Goal: Task Accomplishment & Management: Manage account settings

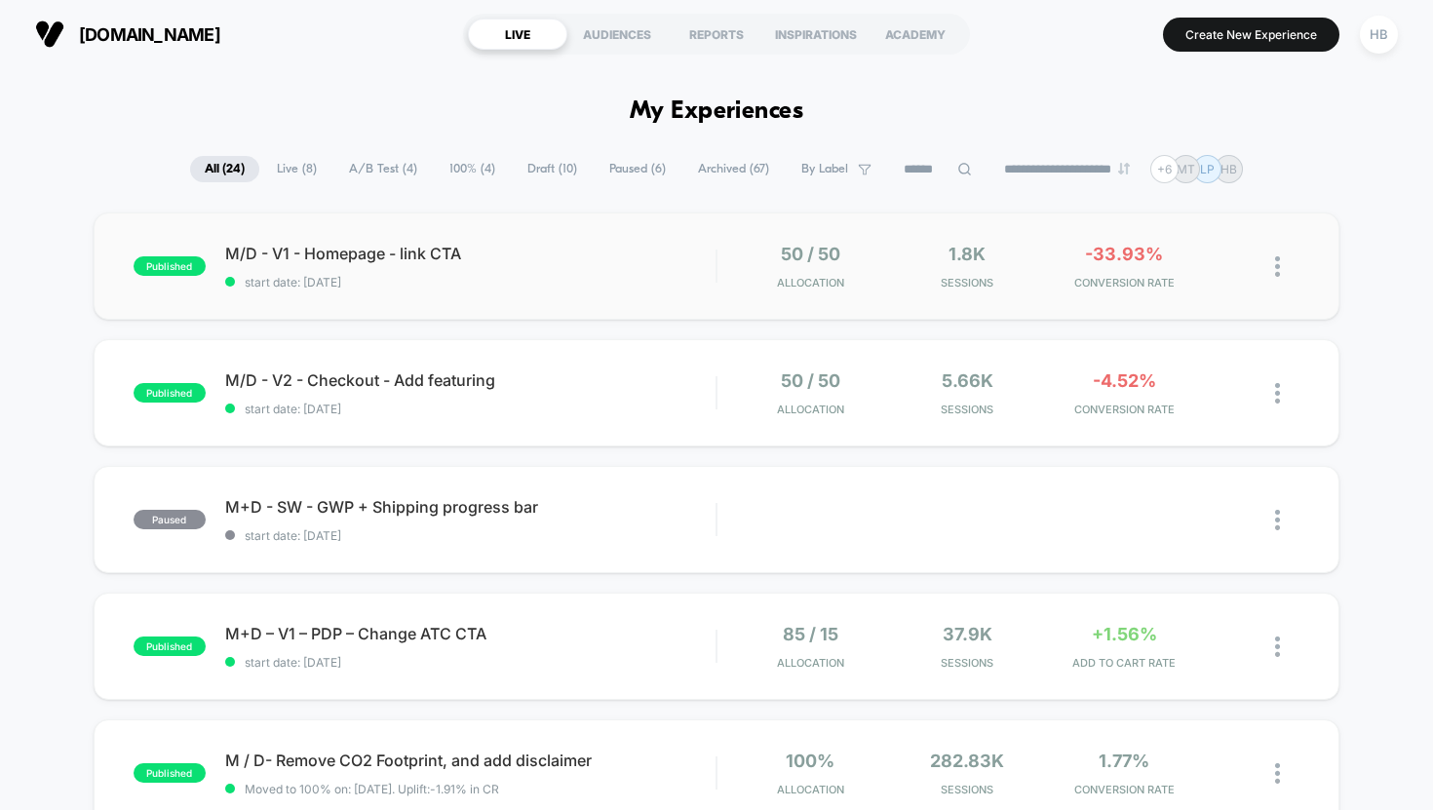
click at [556, 291] on div "published M/D - V1 - Homepage - link CTA start date: 20/08/2025 50 / 50 Allocat…" at bounding box center [717, 266] width 1247 height 107
click at [515, 268] on div "M/D - V1 - Homepage - link CTA Click to edit experience details Click to edit e…" at bounding box center [470, 267] width 491 height 46
click at [596, 397] on div "M/D - V2 - Checkout - Add featuring Click to edit experience details Click to e…" at bounding box center [470, 393] width 491 height 46
click at [220, 32] on span "[DOMAIN_NAME]" at bounding box center [149, 34] width 141 height 20
click at [88, 32] on span "[DOMAIN_NAME]" at bounding box center [149, 34] width 141 height 20
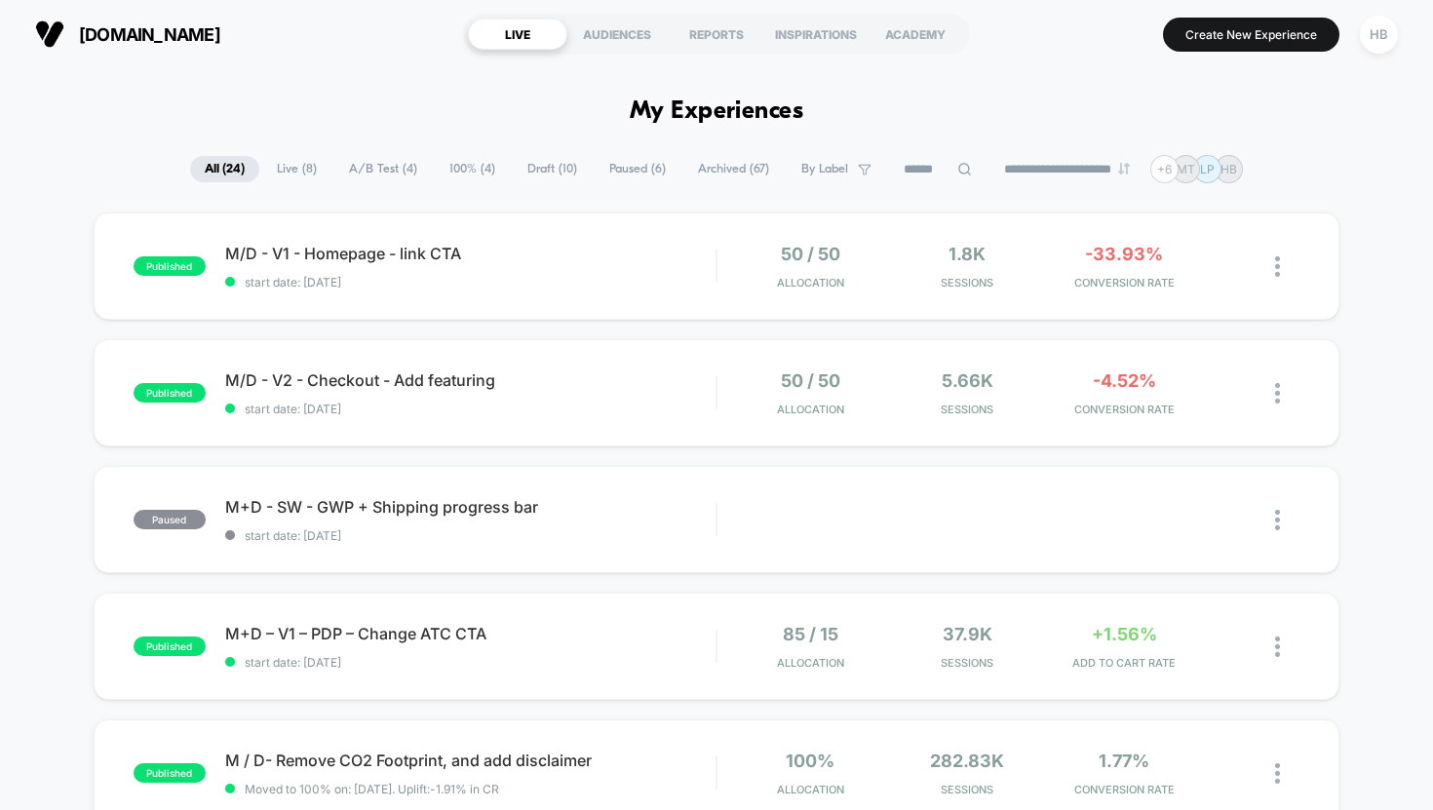
click at [31, 39] on button "[DOMAIN_NAME]" at bounding box center [127, 34] width 197 height 31
click at [53, 37] on img at bounding box center [49, 33] width 29 height 29
click at [539, 284] on span "start date: [DATE]" at bounding box center [470, 282] width 491 height 15
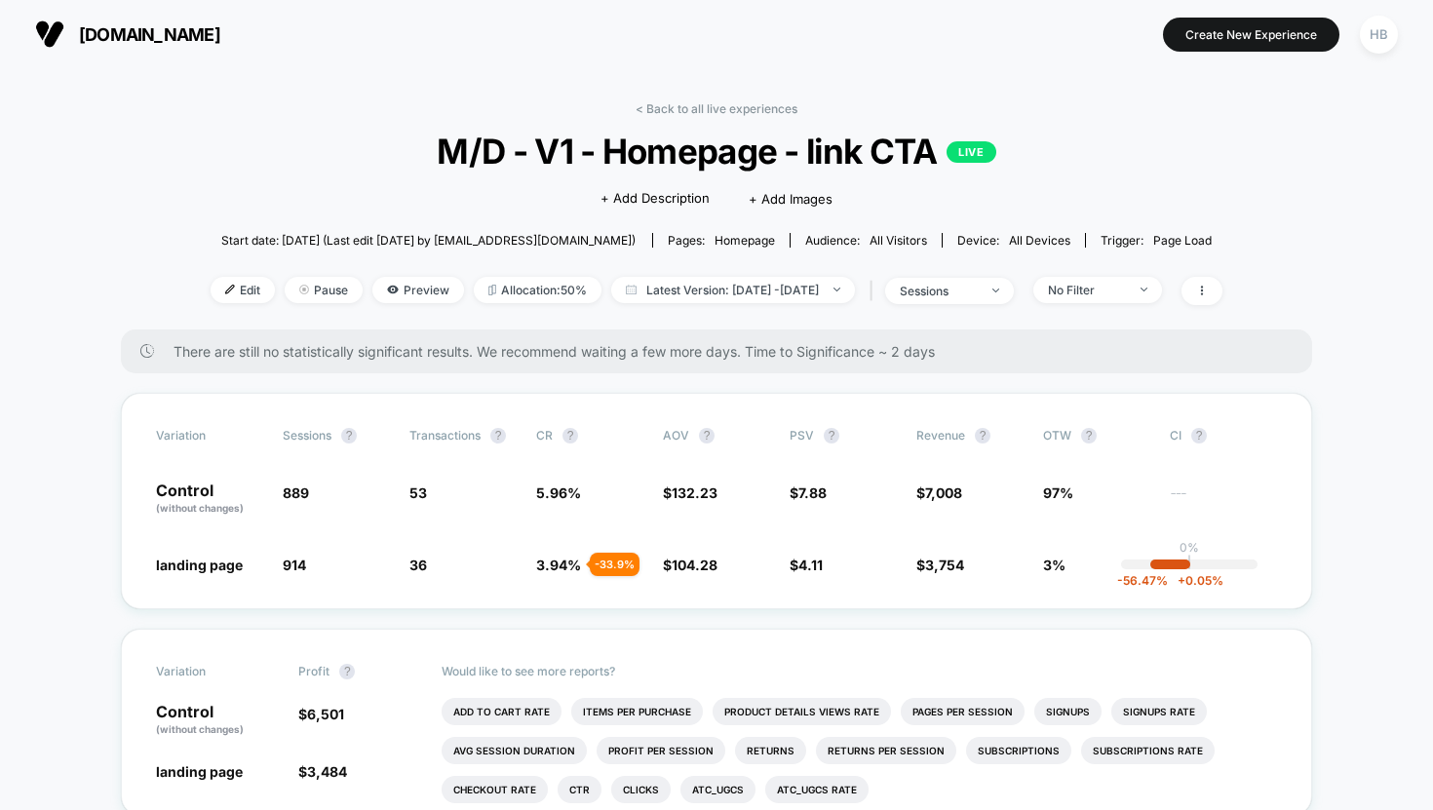
click at [49, 33] on img at bounding box center [49, 33] width 29 height 29
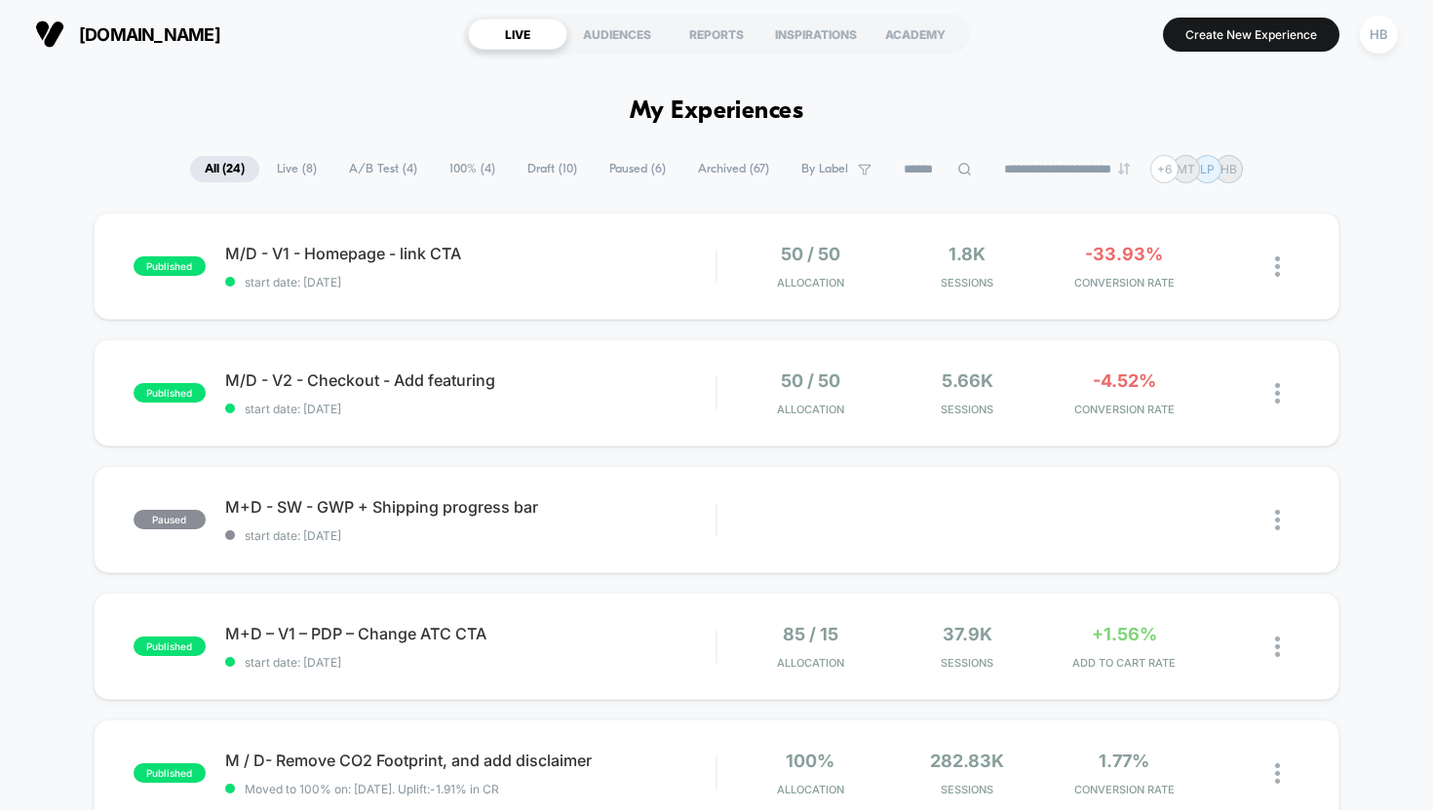
click at [160, 37] on span "[DOMAIN_NAME]" at bounding box center [149, 34] width 141 height 20
click at [58, 44] on img at bounding box center [49, 33] width 29 height 29
click at [1379, 35] on div "HB" at bounding box center [1379, 35] width 38 height 38
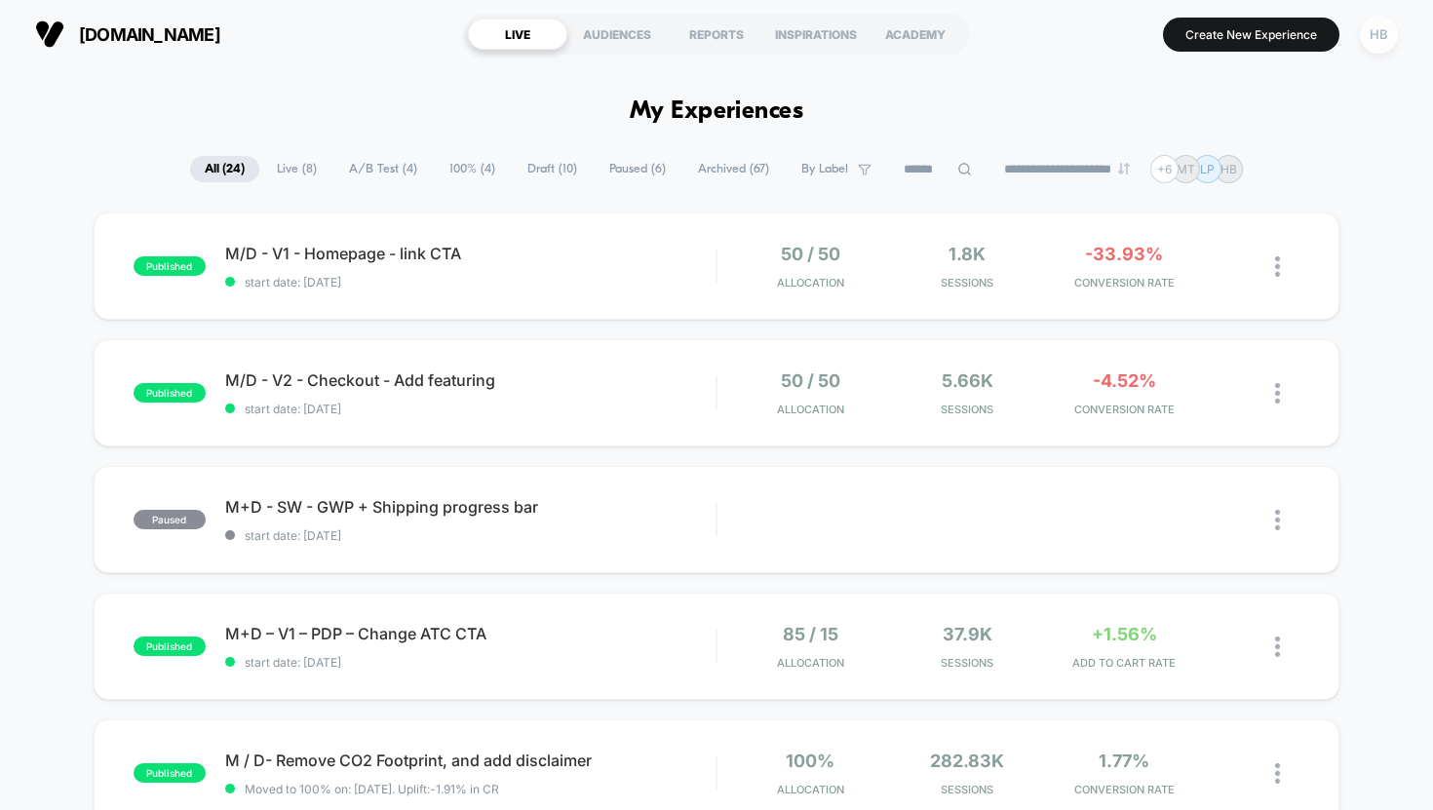
click at [1382, 39] on div "HB" at bounding box center [1379, 35] width 38 height 38
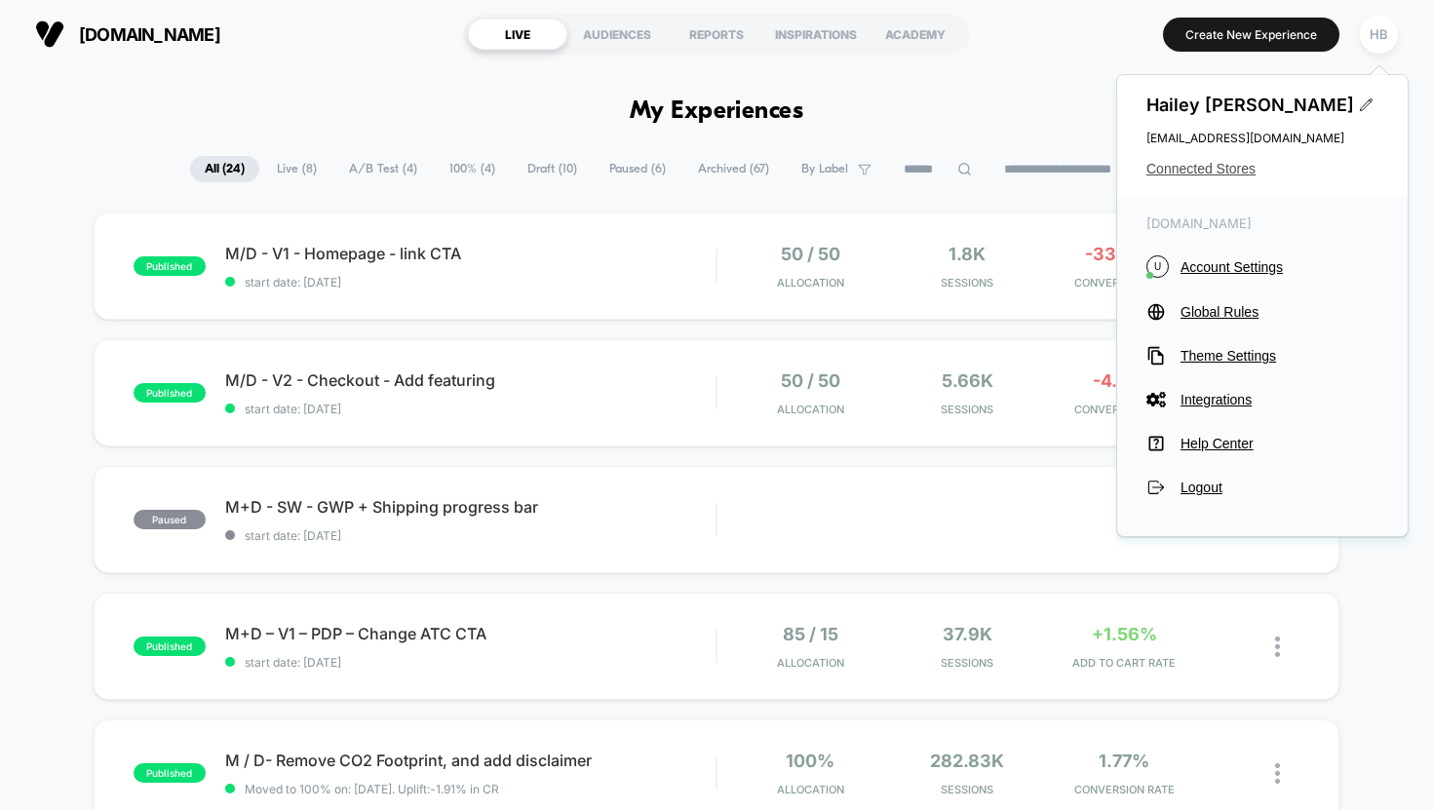
click at [1208, 161] on span "Connected Stores" at bounding box center [1262, 169] width 232 height 16
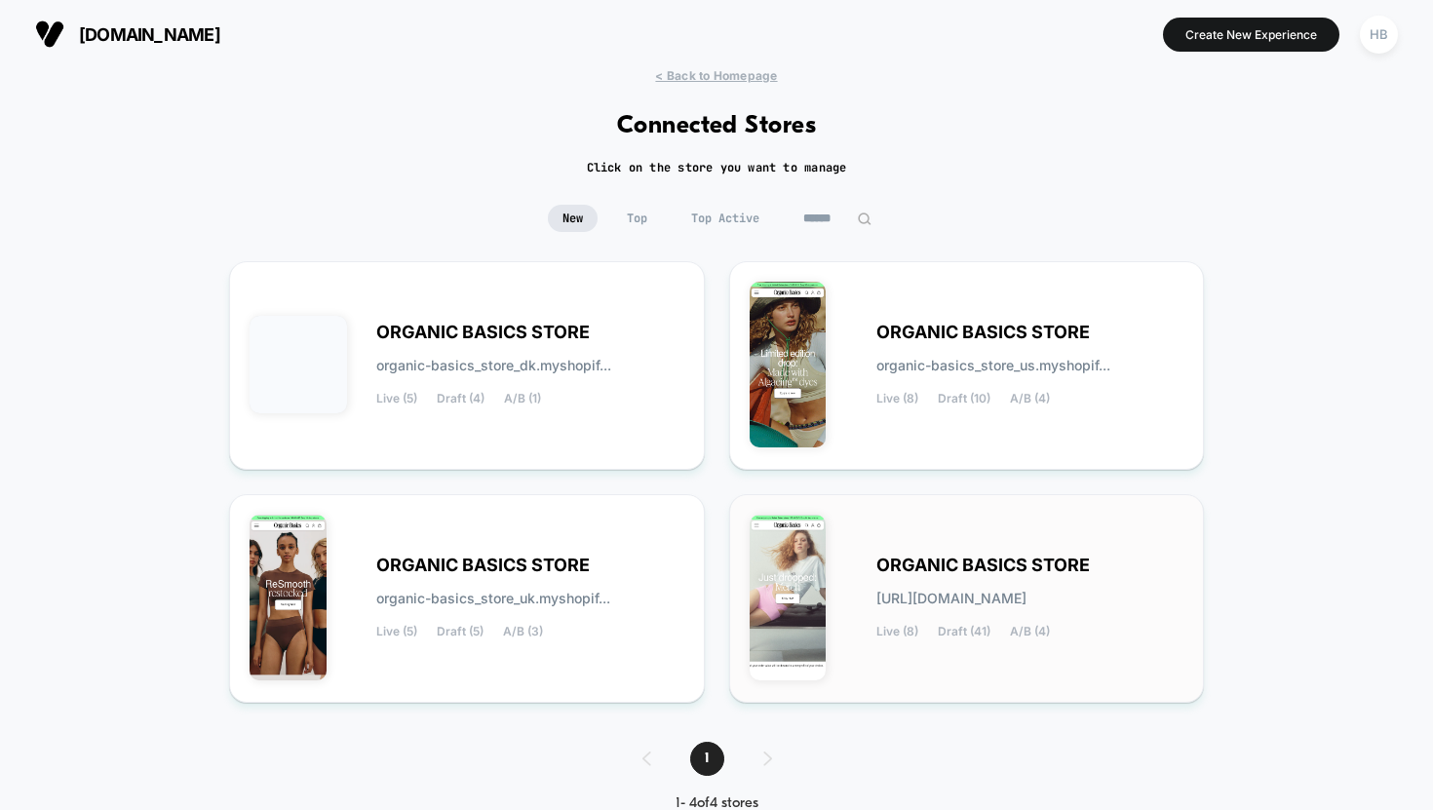
click at [949, 568] on span "ORGANIC BASICS STORE" at bounding box center [982, 566] width 213 height 14
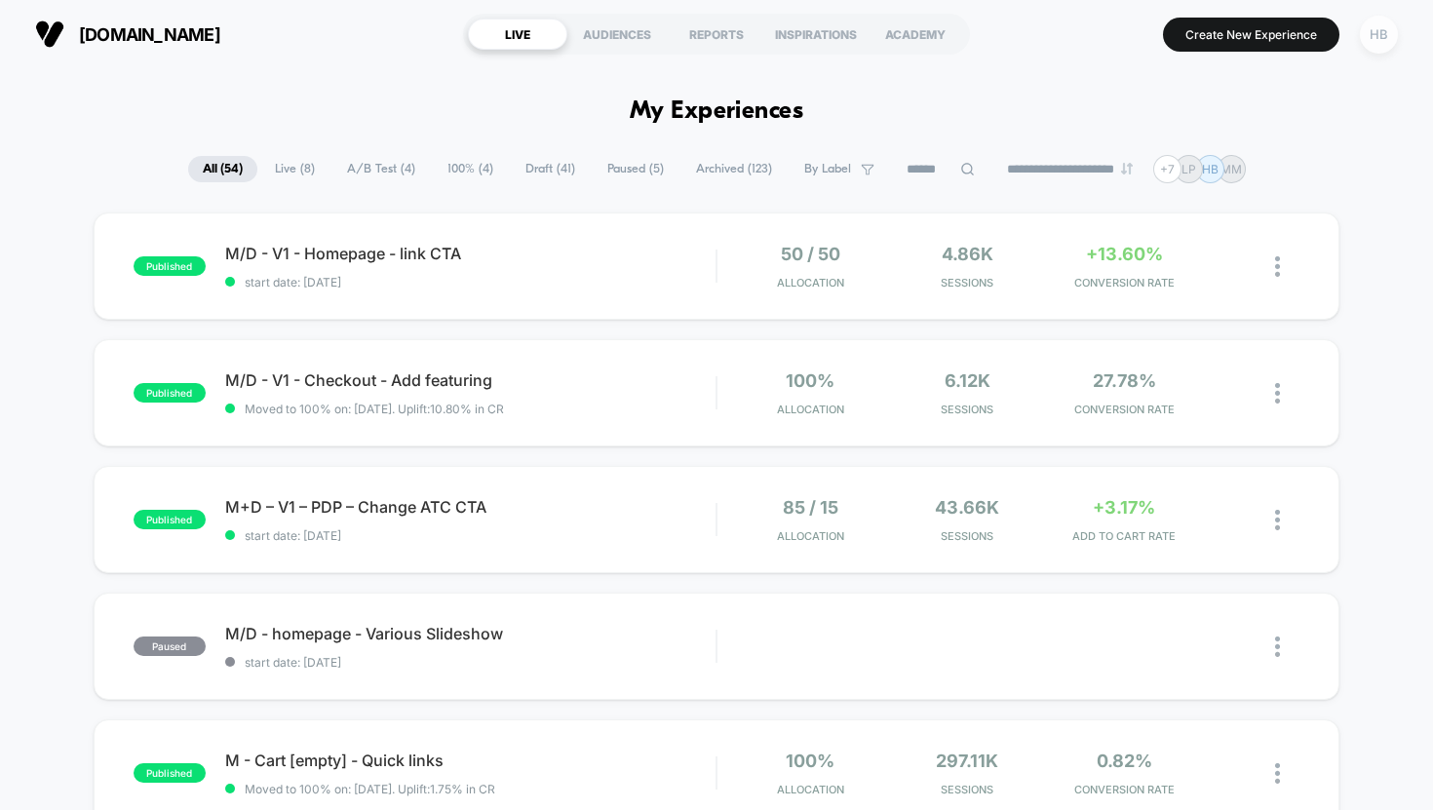
click at [1382, 33] on div "HB" at bounding box center [1379, 35] width 38 height 38
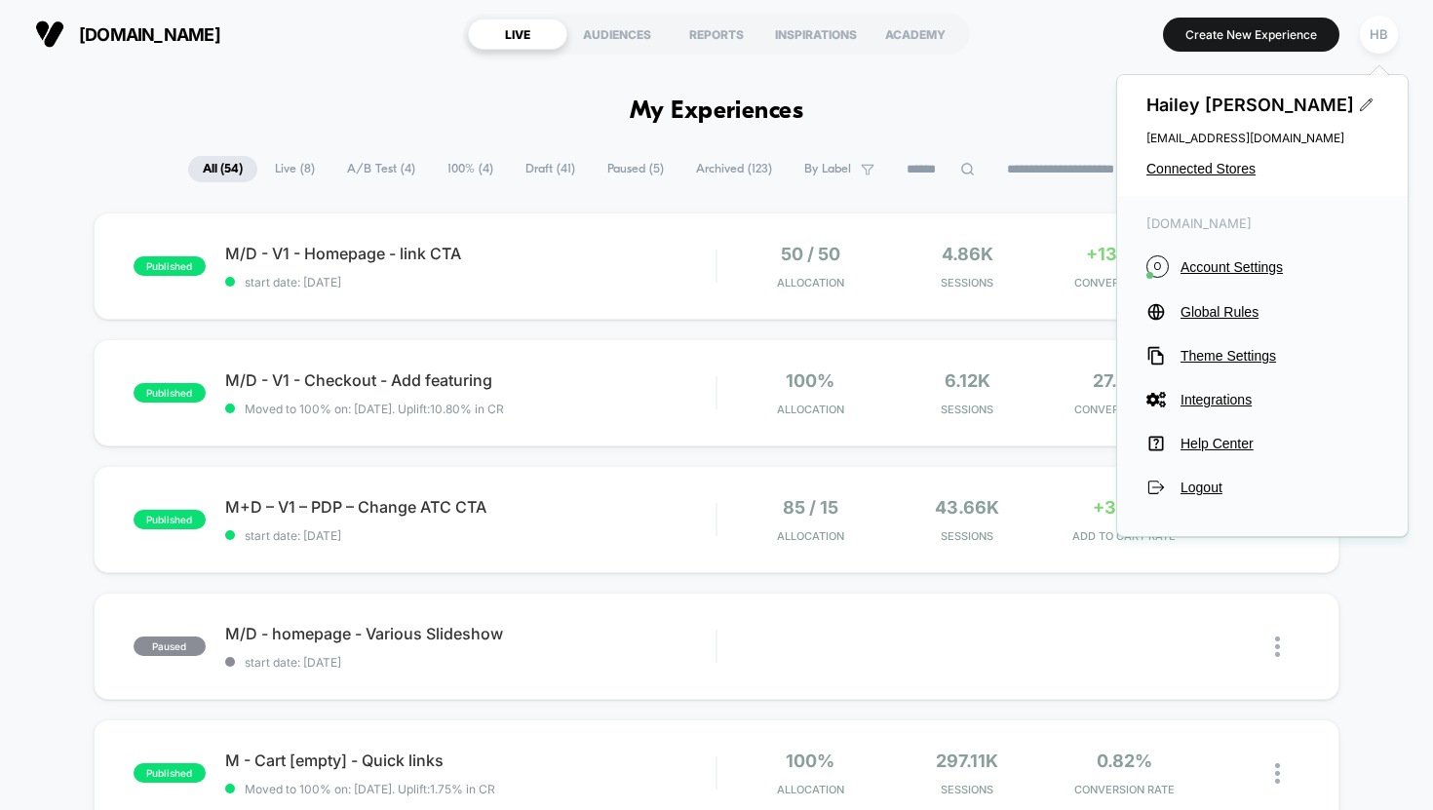
click at [1180, 176] on div "Hailey Baker hba@organicbasics.com Connected Stores" at bounding box center [1262, 135] width 291 height 121
click at [1182, 170] on span "Connected Stores" at bounding box center [1262, 169] width 232 height 16
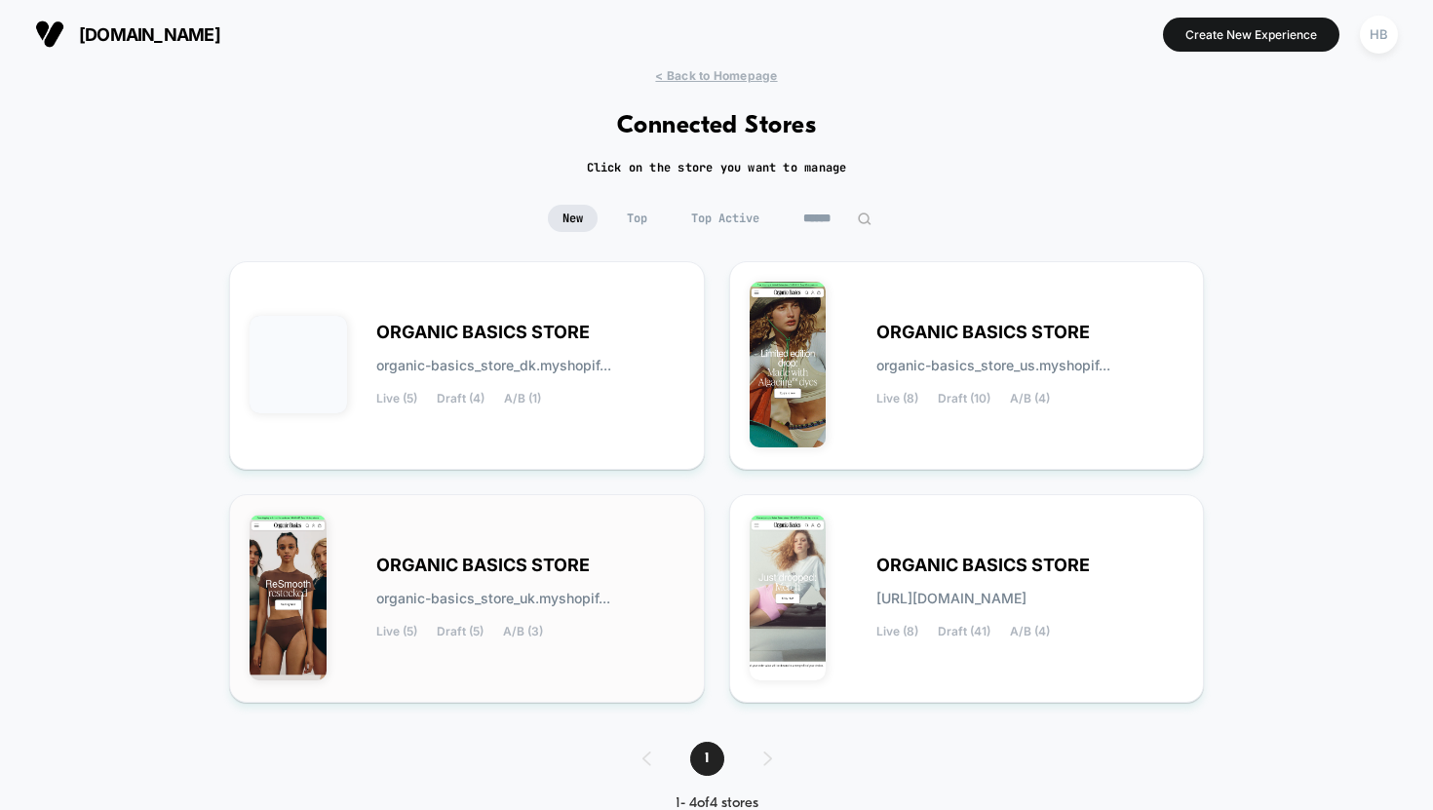
click at [586, 663] on div "ORGANIC BASICS STORE organic-basics_store_uk.myshopif... Live (5) Draft (5) A/B…" at bounding box center [467, 599] width 435 height 168
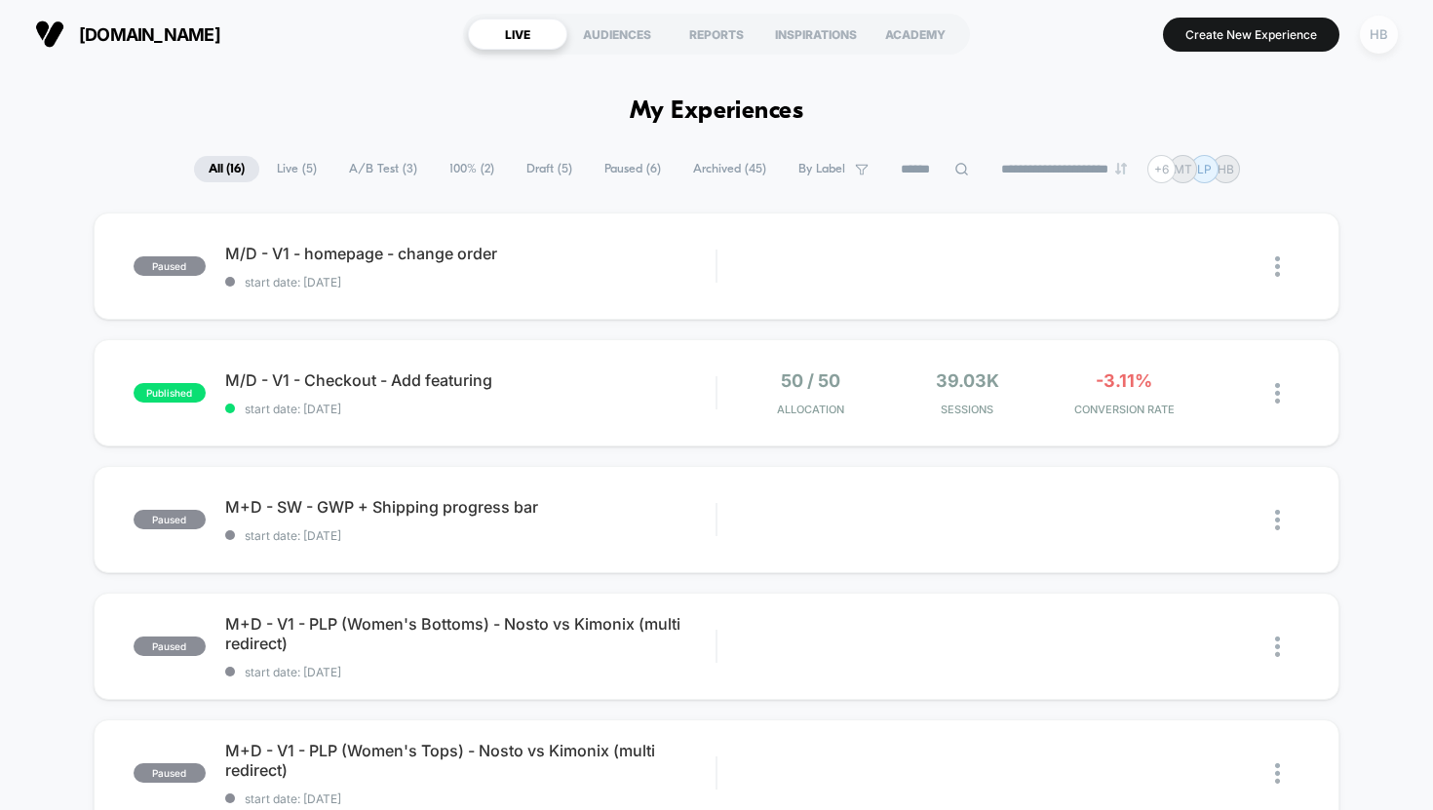
click at [1381, 32] on div "HB" at bounding box center [1379, 35] width 38 height 38
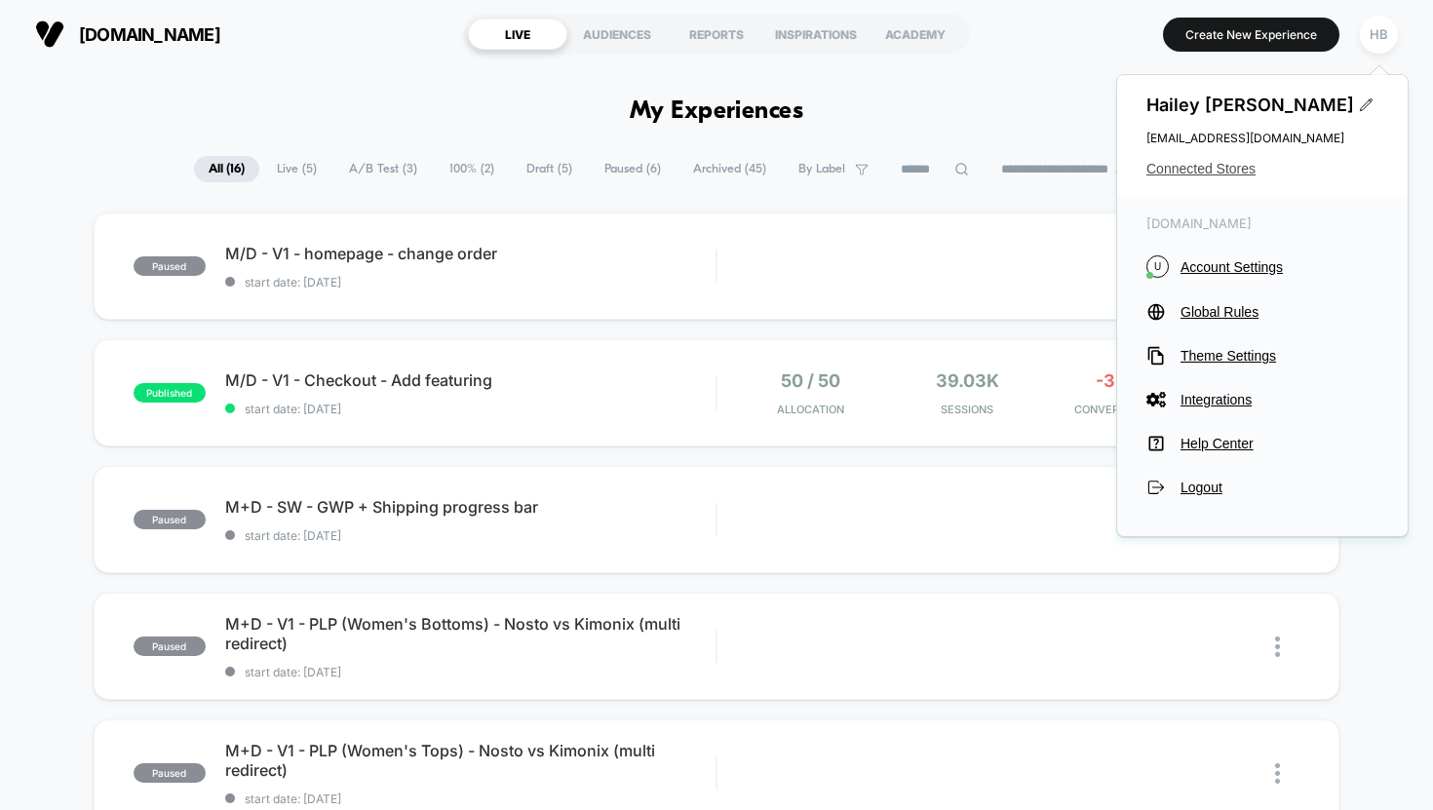
click at [1235, 166] on span "Connected Stores" at bounding box center [1262, 169] width 232 height 16
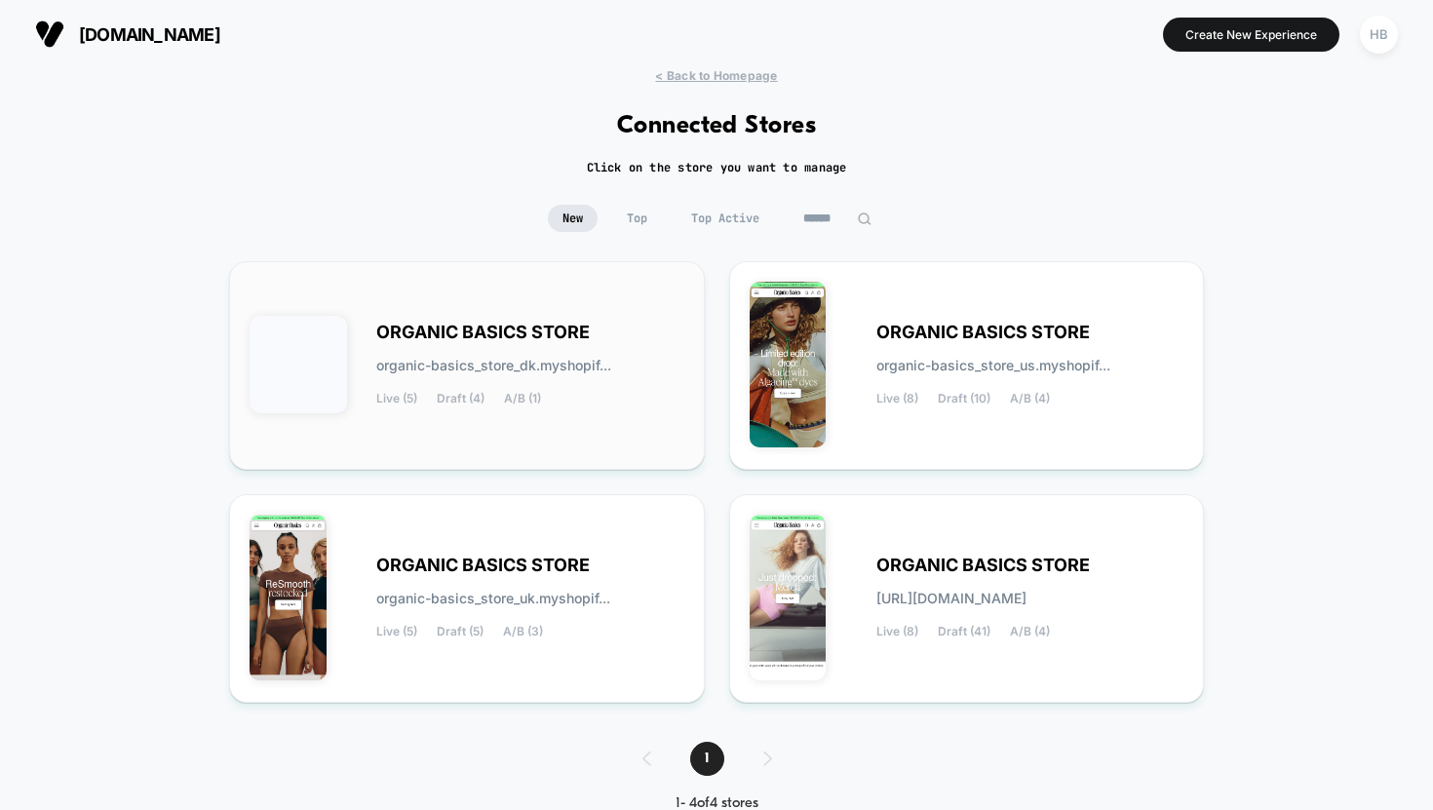
click at [515, 354] on div "ORGANIC BASICS STORE organic-basics_store_dk.myshopif... Live (5) Draft (4) A/B…" at bounding box center [530, 366] width 308 height 80
